Goal: Complete application form

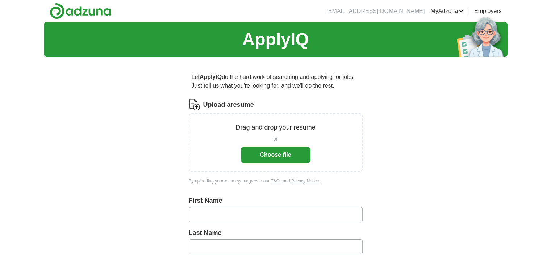
click at [275, 156] on button "Choose file" at bounding box center [276, 154] width 70 height 15
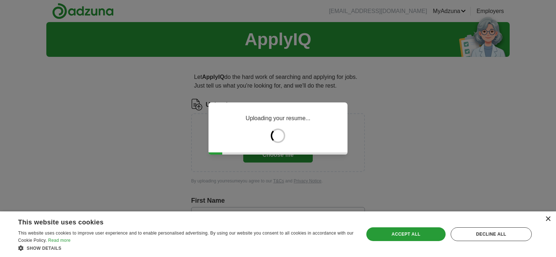
click at [548, 219] on div "×" at bounding box center [547, 219] width 5 height 5
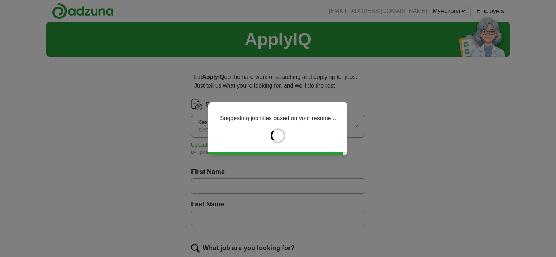
type input "********"
type input "*******"
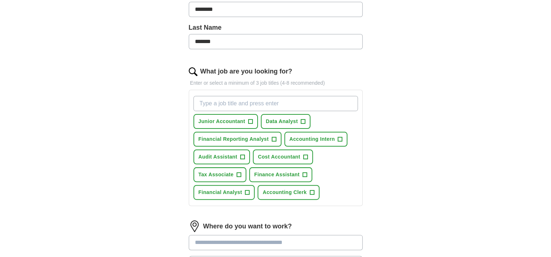
scroll to position [182, 0]
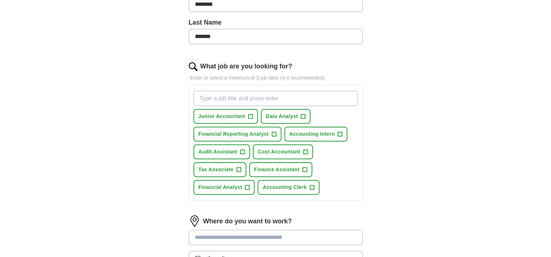
click at [224, 96] on input "What job are you looking for?" at bounding box center [275, 98] width 164 height 15
type input "Bookkeeper"
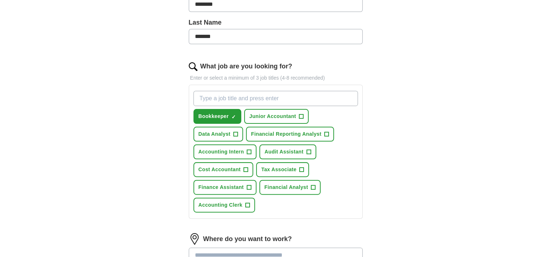
click at [216, 95] on input "What job are you looking for?" at bounding box center [275, 98] width 164 height 15
type input "Accounting Intern"
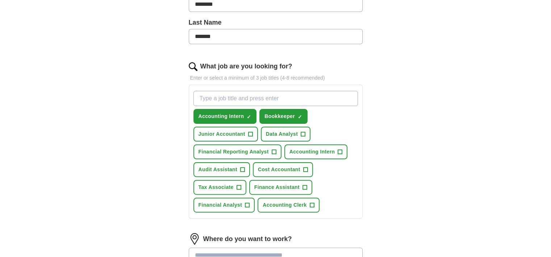
click at [155, 129] on div "ApplyIQ Let ApplyIQ do the hard work of searching and applying for jobs. Just t…" at bounding box center [276, 107] width 464 height 535
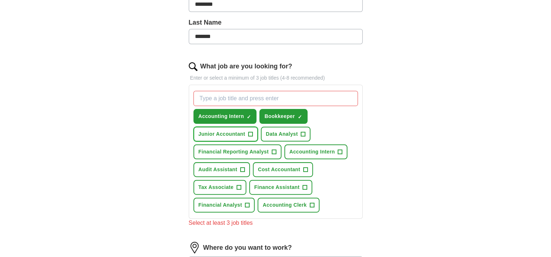
click at [251, 134] on span "+" at bounding box center [250, 134] width 4 height 6
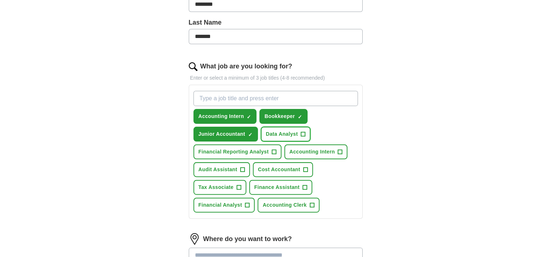
click at [297, 138] on button "Data Analyst +" at bounding box center [286, 134] width 50 height 15
click at [272, 149] on span "+" at bounding box center [274, 152] width 4 height 6
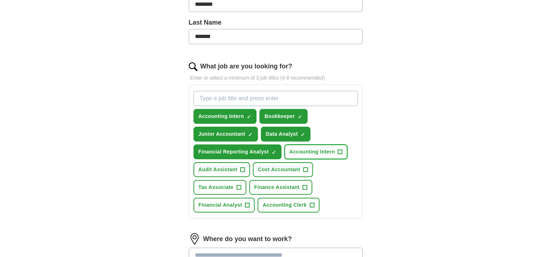
click at [306, 152] on span "Accounting Intern" at bounding box center [312, 152] width 46 height 8
click at [238, 173] on button "Audit Assistant +" at bounding box center [221, 169] width 56 height 15
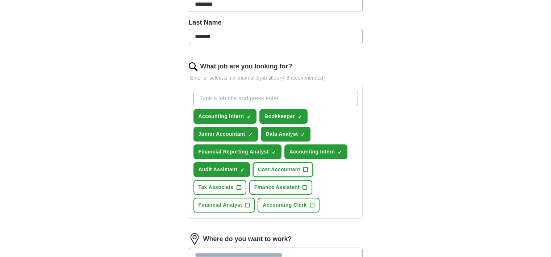
click at [273, 171] on span "Cost Accountant" at bounding box center [279, 170] width 42 height 8
click at [232, 188] on span "Tax Associate" at bounding box center [215, 188] width 35 height 8
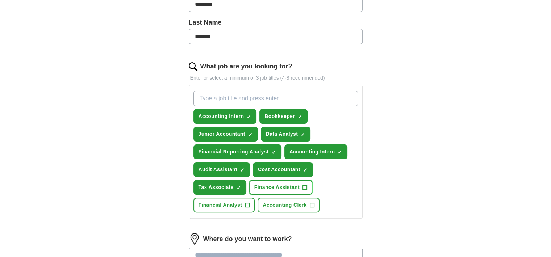
click at [265, 186] on span "Finance Assistant" at bounding box center [276, 188] width 45 height 8
click at [226, 214] on div "Accounting Intern ✓ × Bookkeeper ✓ × Junior Accountant ✓ × Data Analyst ✓ × Fin…" at bounding box center [276, 152] width 174 height 134
click at [275, 208] on button "Accounting Clerk +" at bounding box center [288, 205] width 62 height 15
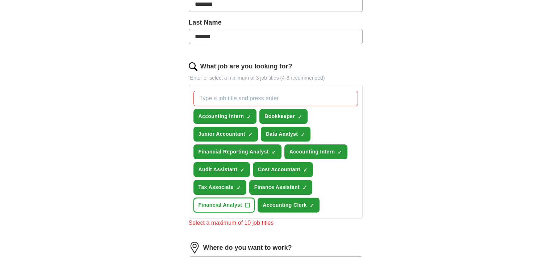
click at [241, 205] on span "Financial Analyst" at bounding box center [220, 205] width 44 height 8
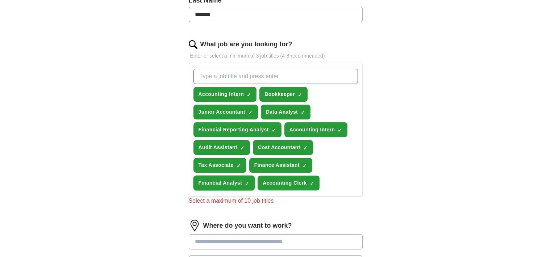
scroll to position [204, 0]
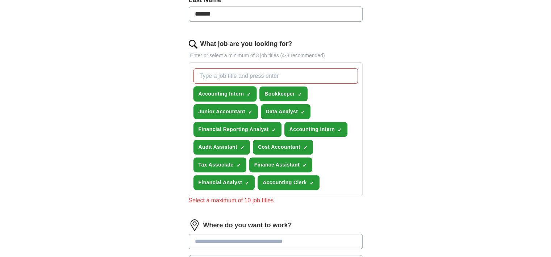
click at [250, 97] on button "Accounting Intern ✓ ×" at bounding box center [224, 94] width 63 height 15
click at [293, 147] on span "Cost Accountant" at bounding box center [279, 147] width 42 height 8
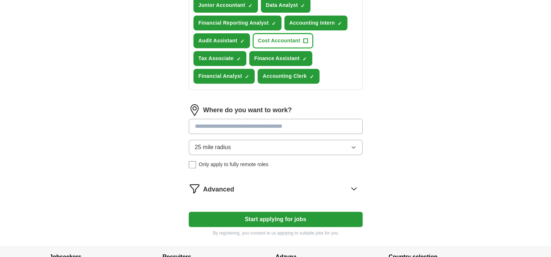
scroll to position [314, 0]
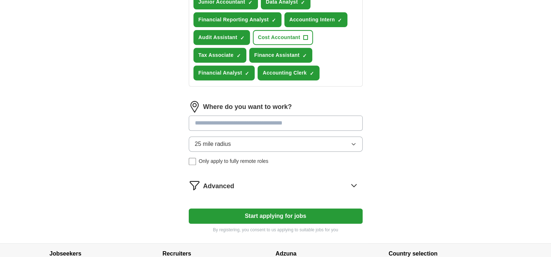
click at [226, 116] on input at bounding box center [276, 123] width 174 height 15
type input "******"
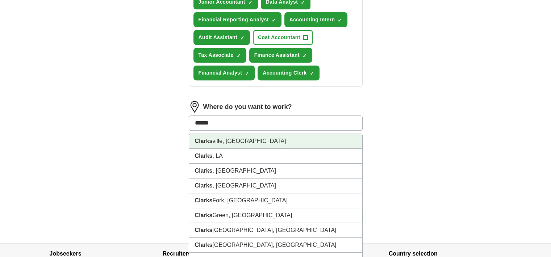
click at [222, 140] on li "Clarks ville, TN" at bounding box center [275, 141] width 173 height 15
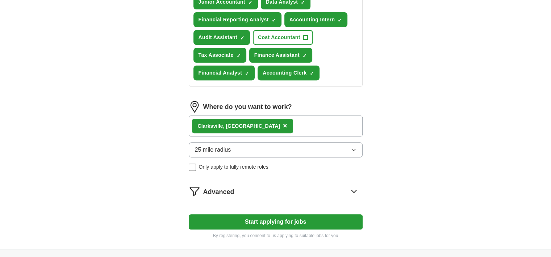
click at [226, 220] on button "Start applying for jobs" at bounding box center [276, 221] width 174 height 15
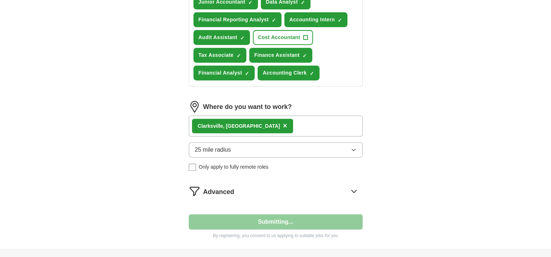
select select "**"
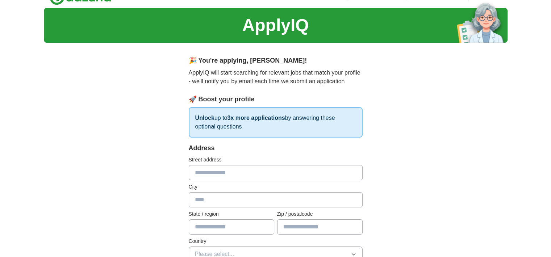
scroll to position [0, 0]
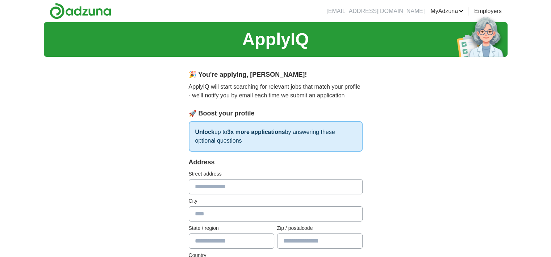
click at [204, 187] on input "text" at bounding box center [276, 186] width 174 height 15
type input "**********"
type input "*****"
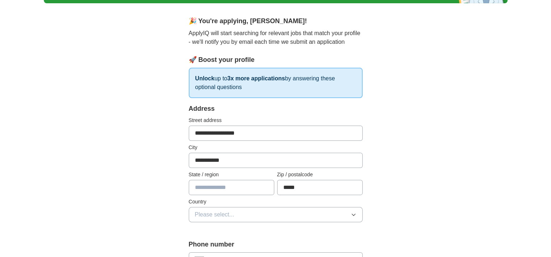
scroll to position [65, 0]
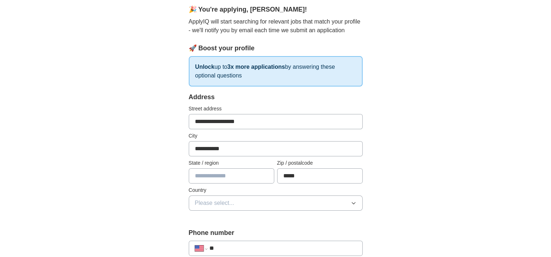
click at [227, 164] on label "State / region" at bounding box center [231, 163] width 85 height 8
click at [216, 174] on input "text" at bounding box center [231, 175] width 85 height 15
type input "*********"
click at [212, 206] on span "Please select..." at bounding box center [214, 203] width 39 height 9
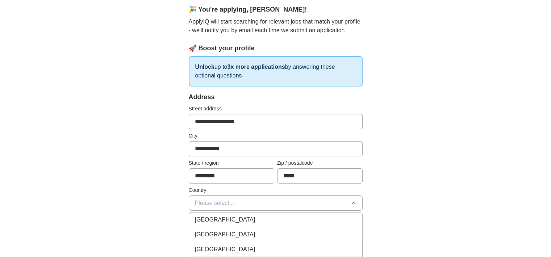
click at [207, 230] on span "United States" at bounding box center [225, 234] width 60 height 9
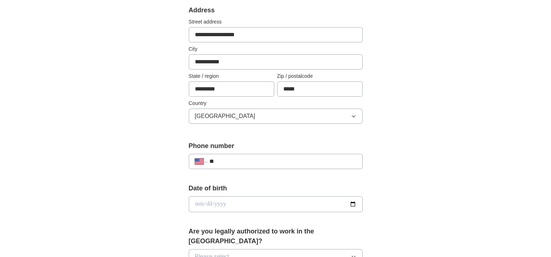
click at [245, 160] on input "**" at bounding box center [282, 161] width 147 height 9
type input "**********"
click at [210, 202] on input "date" at bounding box center [276, 204] width 174 height 16
click at [297, 193] on div "Date of birth" at bounding box center [276, 201] width 174 height 34
click at [294, 199] on input "date" at bounding box center [276, 204] width 174 height 16
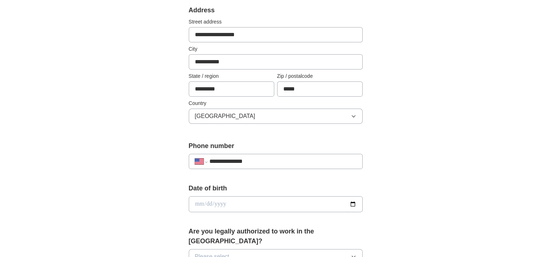
click at [355, 206] on input "date" at bounding box center [276, 204] width 174 height 16
type input "**********"
click at [169, 189] on div "**********" at bounding box center [276, 220] width 232 height 619
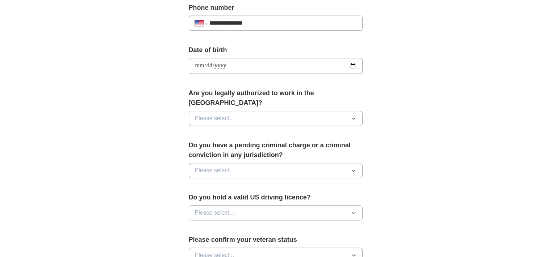
scroll to position [294, 0]
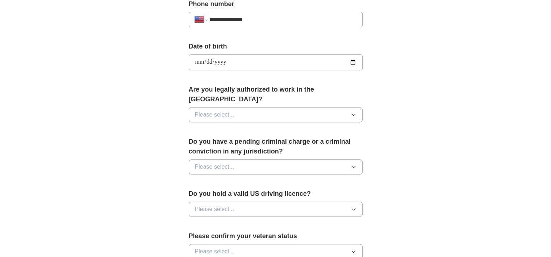
click at [208, 107] on button "Please select..." at bounding box center [276, 114] width 174 height 15
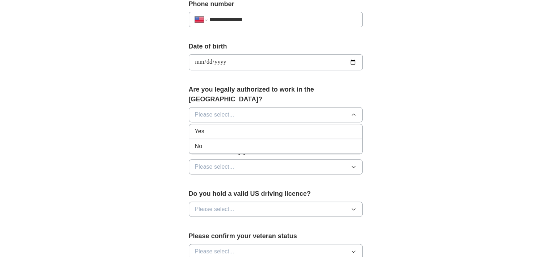
click at [207, 127] on div "Yes" at bounding box center [276, 131] width 162 height 9
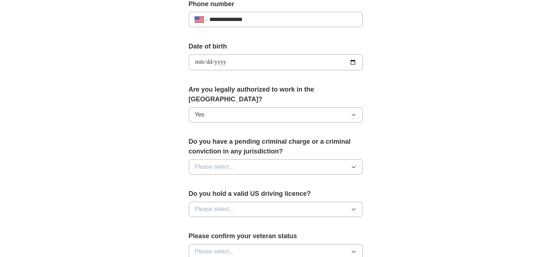
click at [210, 163] on span "Please select..." at bounding box center [214, 167] width 39 height 9
click at [207, 194] on div "No" at bounding box center [276, 198] width 162 height 9
click at [215, 205] on span "Please select..." at bounding box center [214, 209] width 39 height 9
click at [200, 222] on span "Yes" at bounding box center [199, 226] width 9 height 9
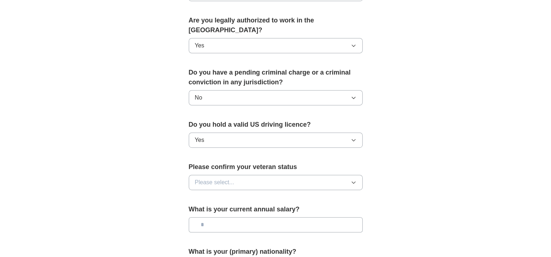
scroll to position [371, 0]
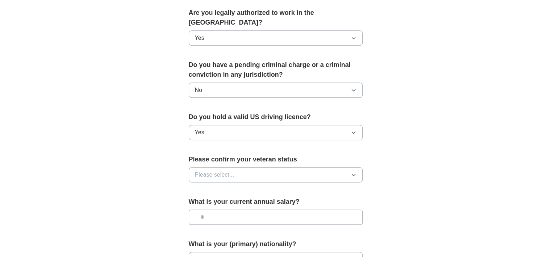
click at [207, 168] on button "Please select..." at bounding box center [276, 174] width 174 height 15
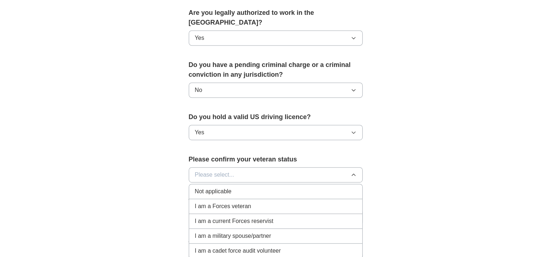
click at [217, 187] on span "Not applicable" at bounding box center [213, 191] width 37 height 9
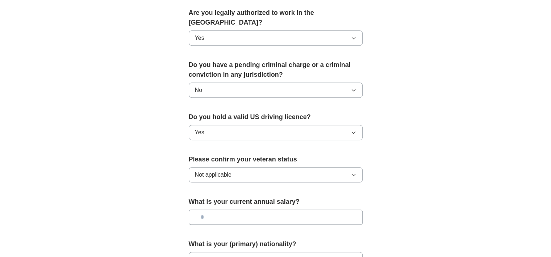
click at [217, 210] on input "text" at bounding box center [276, 217] width 174 height 15
type input "**"
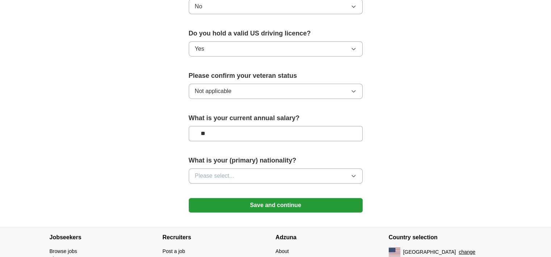
scroll to position [486, 0]
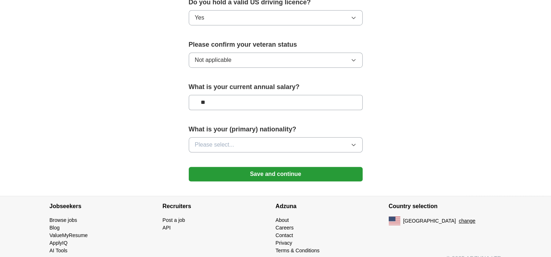
click at [227, 97] on input "**" at bounding box center [276, 102] width 174 height 15
click at [223, 141] on span "Please select..." at bounding box center [214, 145] width 39 height 9
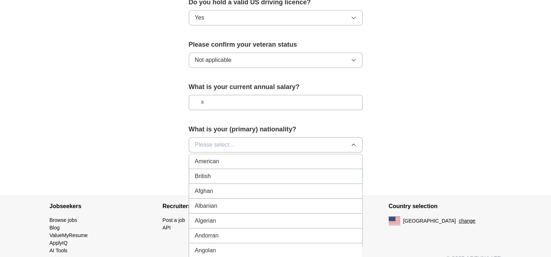
click at [211, 157] on span "American" at bounding box center [207, 161] width 25 height 9
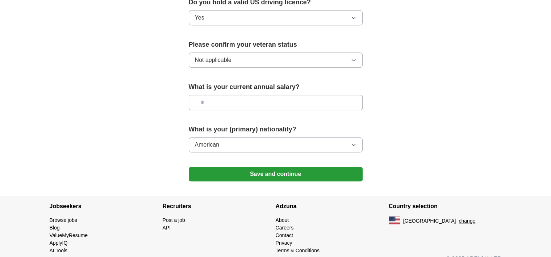
click at [231, 167] on button "Save and continue" at bounding box center [276, 174] width 174 height 14
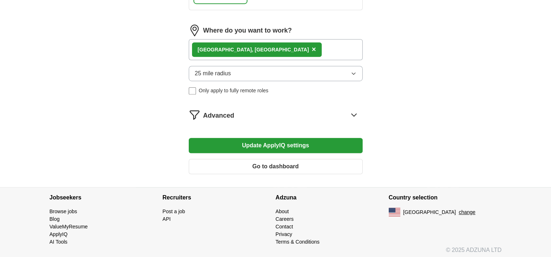
scroll to position [408, 0]
click at [222, 149] on button "Update ApplyIQ settings" at bounding box center [276, 145] width 174 height 15
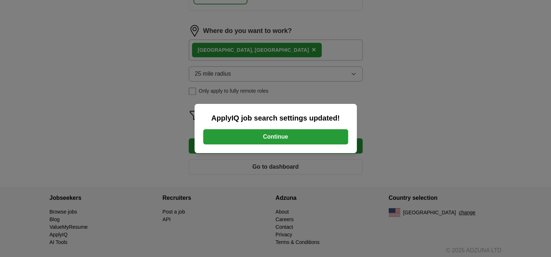
click at [232, 137] on button "Continue" at bounding box center [275, 136] width 145 height 15
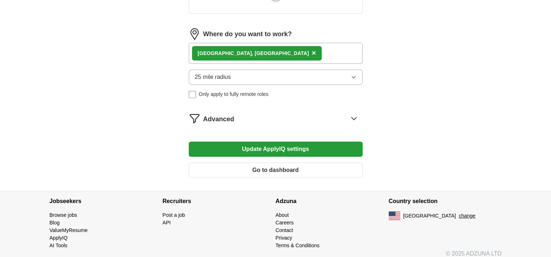
scroll to position [315, 0]
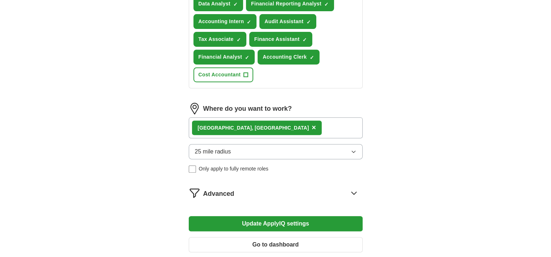
scroll to position [312, 0]
click at [347, 188] on div "Advanced" at bounding box center [282, 194] width 159 height 12
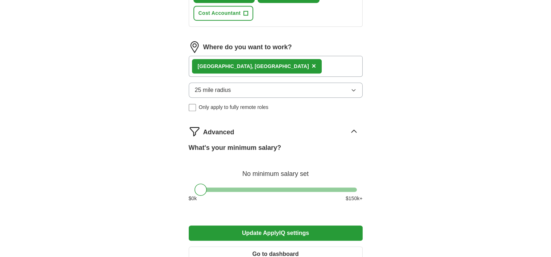
scroll to position [374, 0]
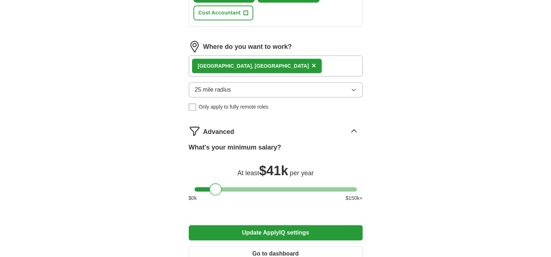
drag, startPoint x: 201, startPoint y: 189, endPoint x: 216, endPoint y: 187, distance: 14.6
click at [216, 187] on div at bounding box center [215, 189] width 12 height 12
click at [215, 187] on div at bounding box center [215, 189] width 12 height 12
click at [211, 187] on div at bounding box center [214, 189] width 12 height 12
click at [226, 227] on button "Update ApplyIQ settings" at bounding box center [276, 232] width 174 height 15
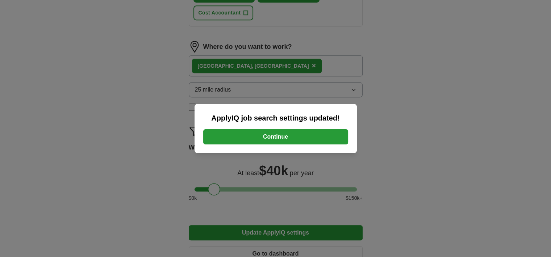
click at [252, 142] on button "Continue" at bounding box center [275, 136] width 145 height 15
